Goal: Task Accomplishment & Management: Manage account settings

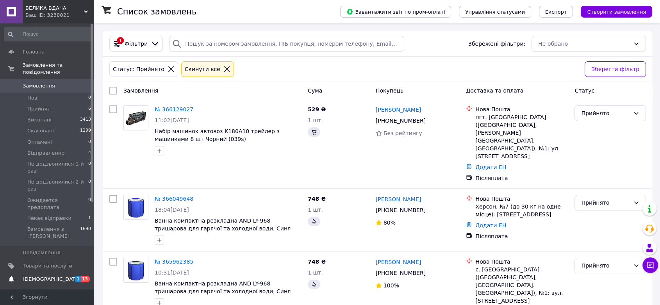
click at [37, 276] on span "[DEMOGRAPHIC_DATA]" at bounding box center [52, 279] width 58 height 7
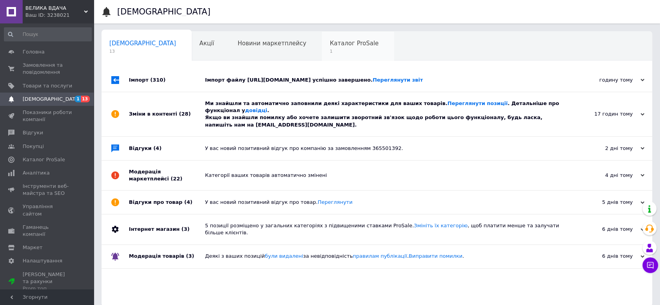
click at [329, 41] on span "Каталог ProSale" at bounding box center [353, 43] width 49 height 7
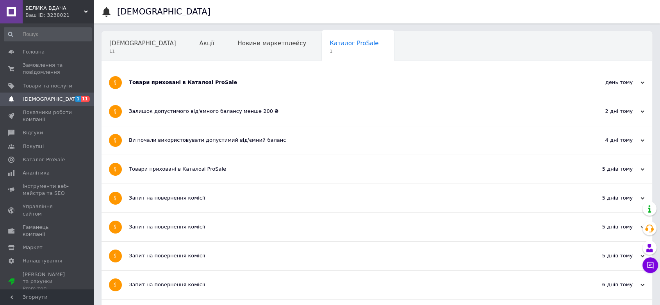
click at [247, 77] on div "Товари приховані в Каталозі ProSale" at bounding box center [347, 82] width 437 height 28
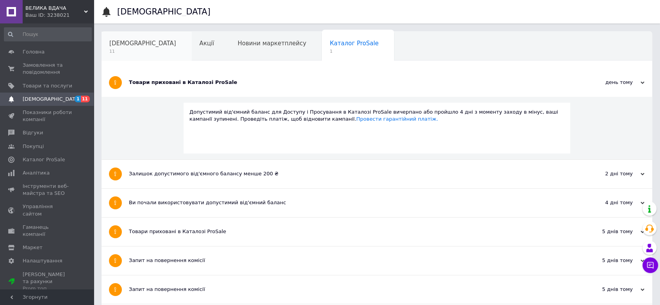
click at [137, 35] on div "[DEMOGRAPHIC_DATA] 11" at bounding box center [146, 47] width 90 height 30
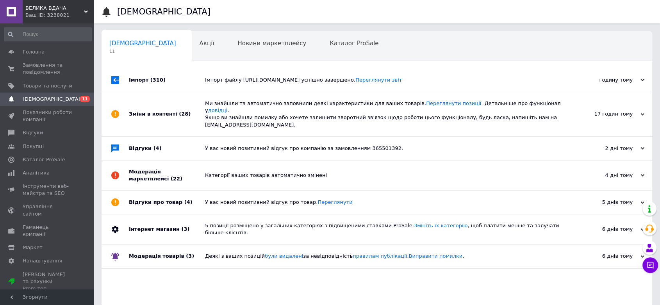
click at [181, 87] on div "Імпорт (310)" at bounding box center [167, 79] width 76 height 23
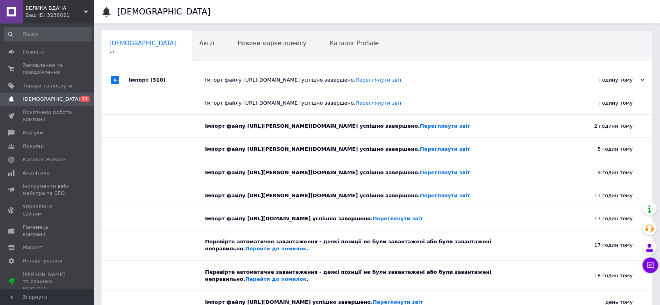
click at [181, 87] on div "Імпорт (310)" at bounding box center [167, 79] width 76 height 23
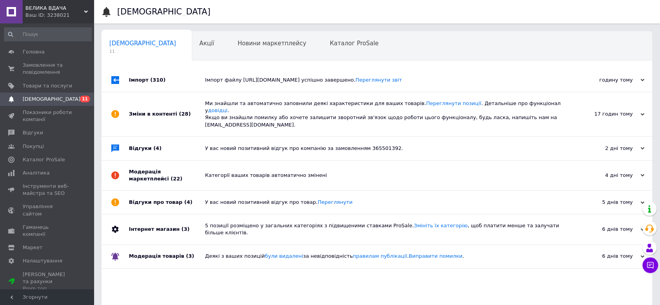
click at [176, 116] on div "Зміни в контенті (28)" at bounding box center [167, 114] width 76 height 44
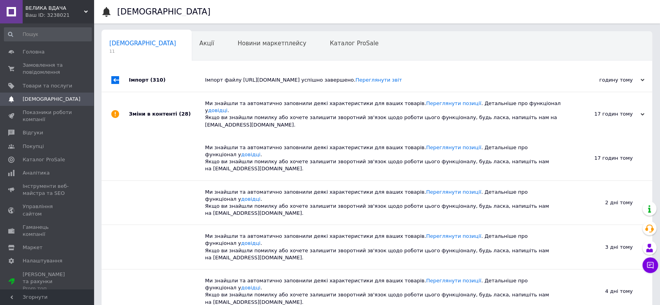
click at [182, 121] on div "Зміни в контенті (28)" at bounding box center [167, 114] width 76 height 44
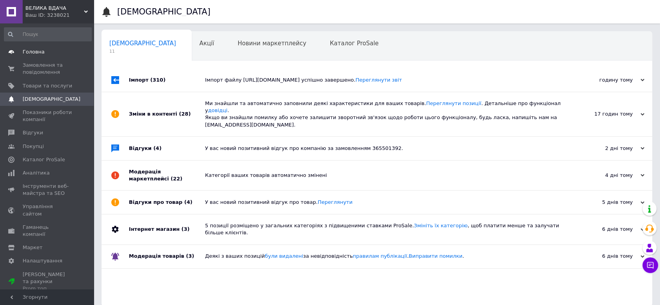
click at [26, 46] on link "Головна" at bounding box center [48, 51] width 96 height 13
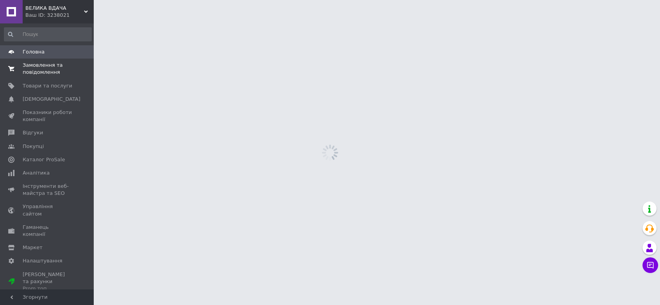
click at [34, 64] on span "Замовлення та повідомлення" at bounding box center [48, 69] width 50 height 14
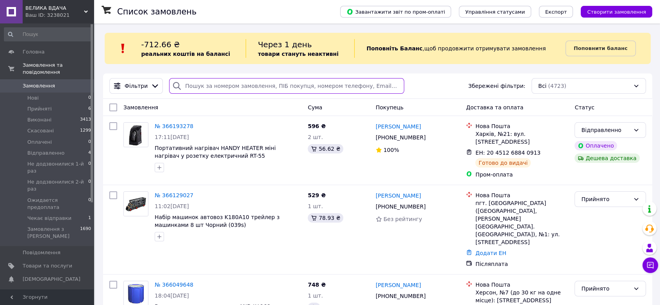
click at [238, 87] on input "search" at bounding box center [286, 86] width 235 height 16
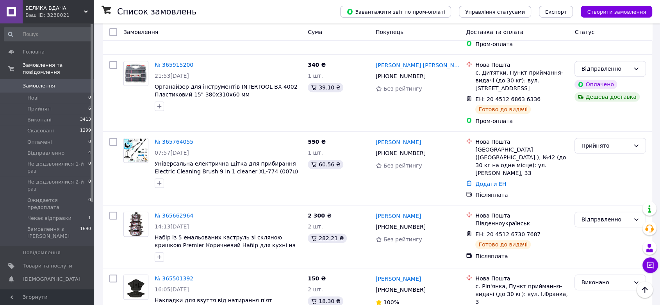
scroll to position [737, 0]
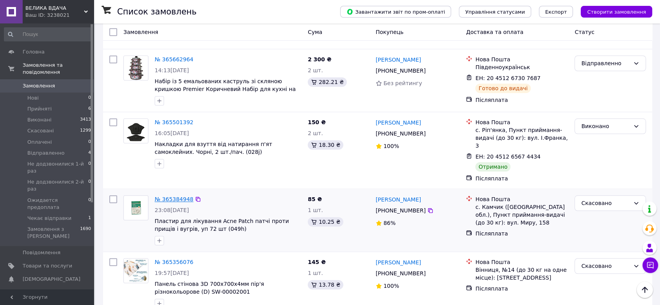
click at [167, 196] on link "№ 365384948" at bounding box center [174, 199] width 39 height 6
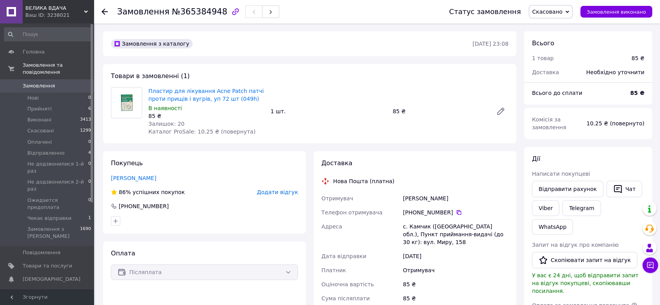
click at [98, 14] on div "Замовлення №365384948 Статус замовлення Скасовано Прийнято Виконано Оплачено Ві…" at bounding box center [377, 11] width 566 height 23
click at [105, 11] on use at bounding box center [104, 12] width 6 height 6
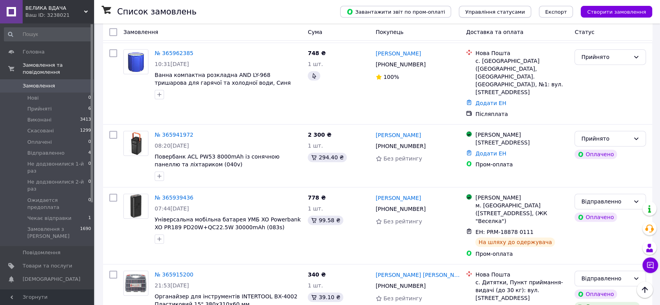
scroll to position [260, 0]
